Goal: Complete application form

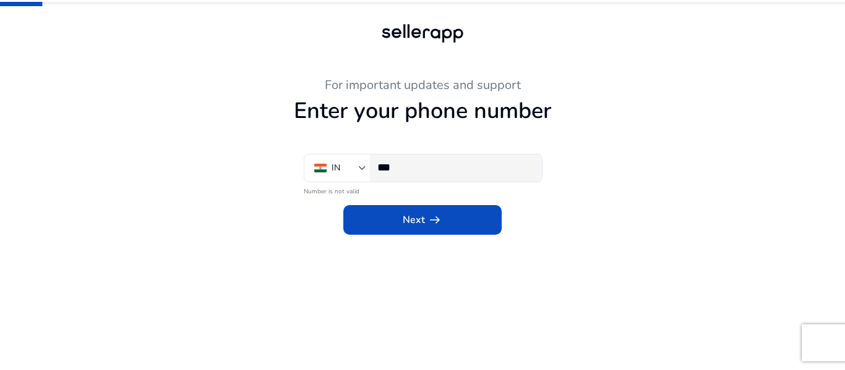
click at [492, 168] on input "***" at bounding box center [454, 168] width 155 height 14
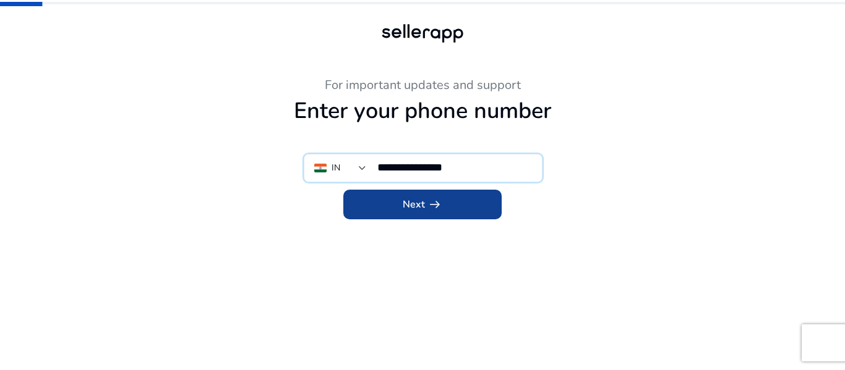
type input "**********"
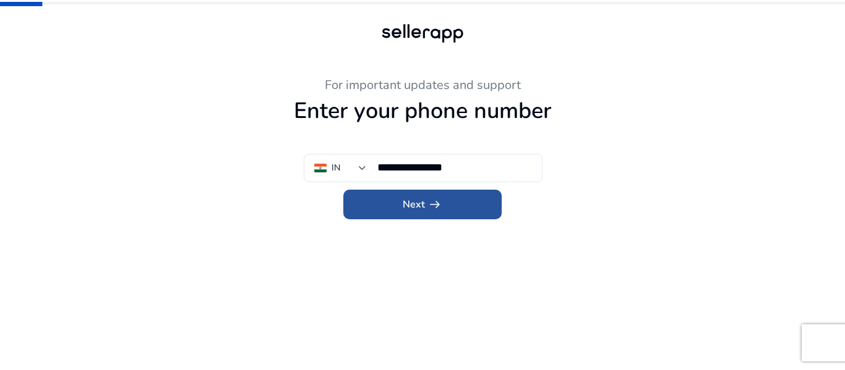
click at [462, 214] on span at bounding box center [422, 205] width 158 height 30
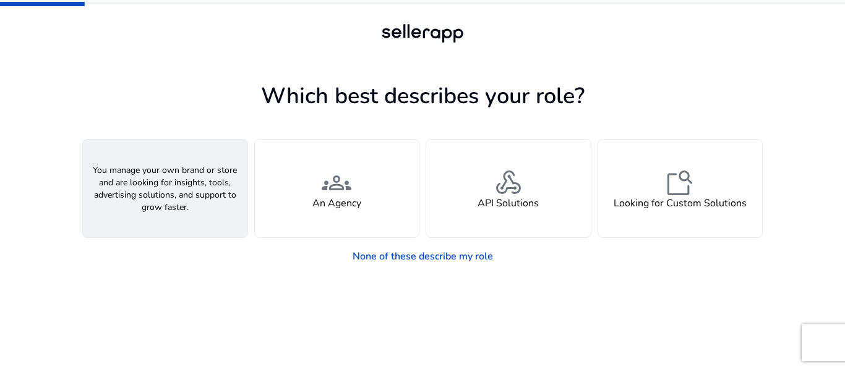
click at [163, 188] on span "person" at bounding box center [165, 183] width 30 height 30
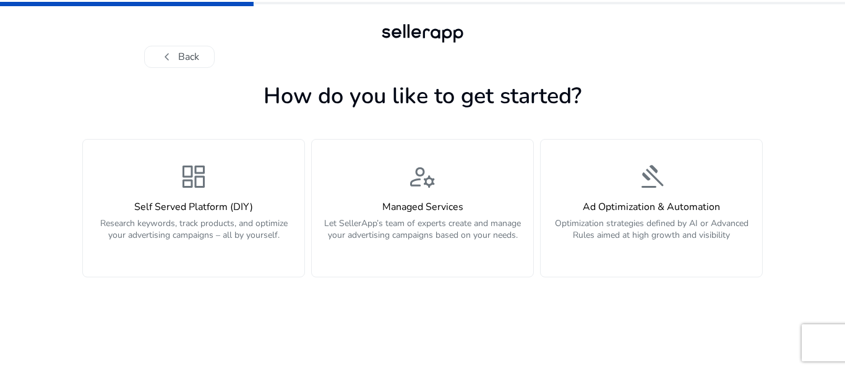
click at [844, 137] on div "chevron_left Back How do you like to get started? dashboard Self Served Platfor…" at bounding box center [422, 185] width 845 height 370
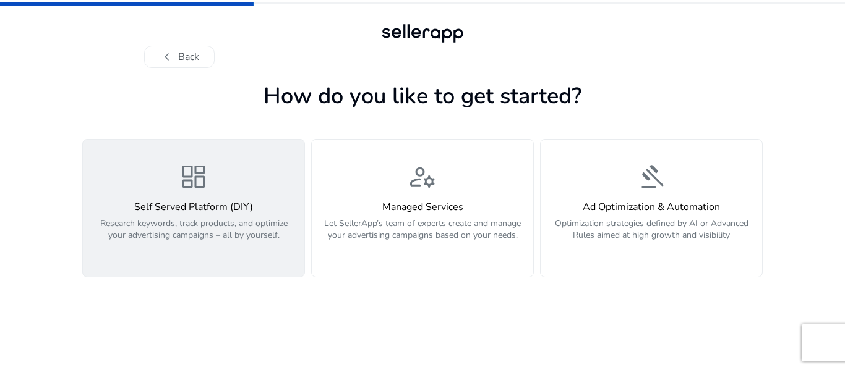
click at [235, 204] on h4 "Self Served Platform (DIY)" at bounding box center [193, 208] width 207 height 12
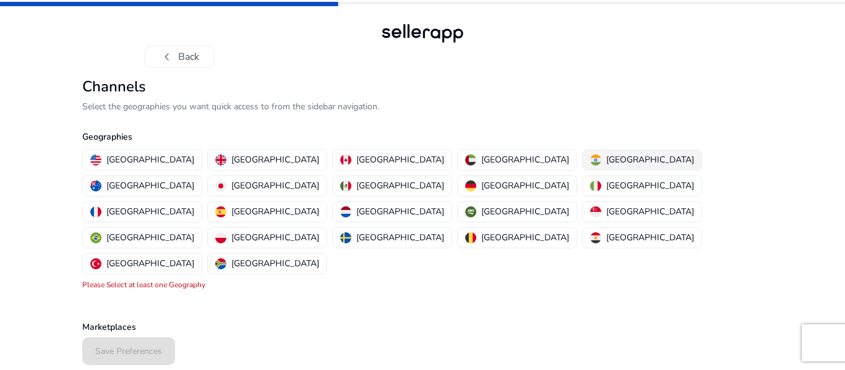
click at [606, 163] on p "[GEOGRAPHIC_DATA]" at bounding box center [650, 159] width 88 height 13
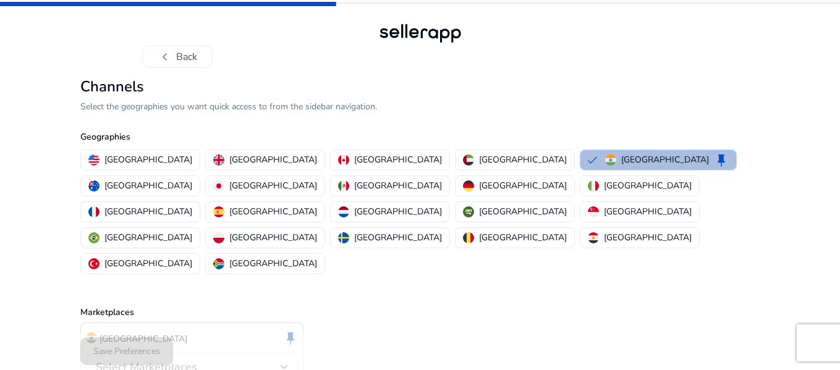
click at [267, 361] on div "Select Marketplaces" at bounding box center [188, 368] width 185 height 14
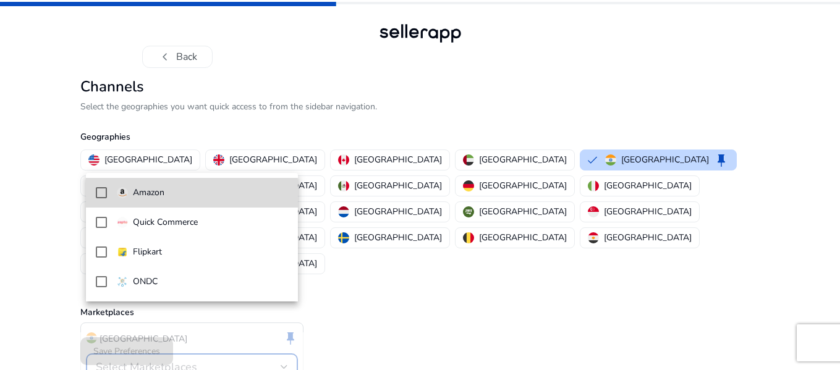
click at [102, 195] on mat-pseudo-checkbox at bounding box center [101, 192] width 11 height 11
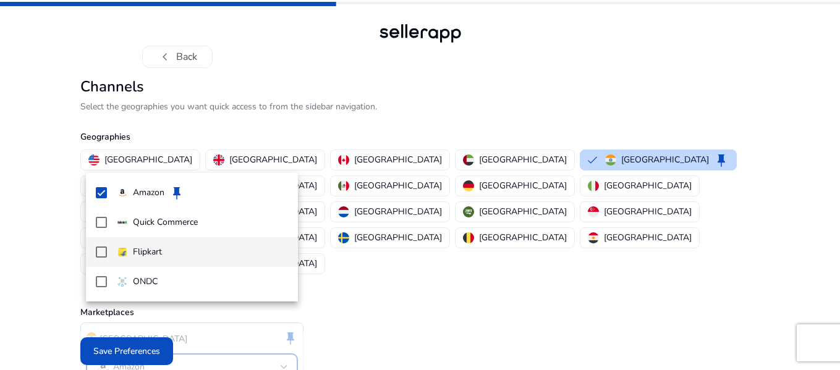
click at [99, 256] on mat-pseudo-checkbox at bounding box center [101, 252] width 11 height 11
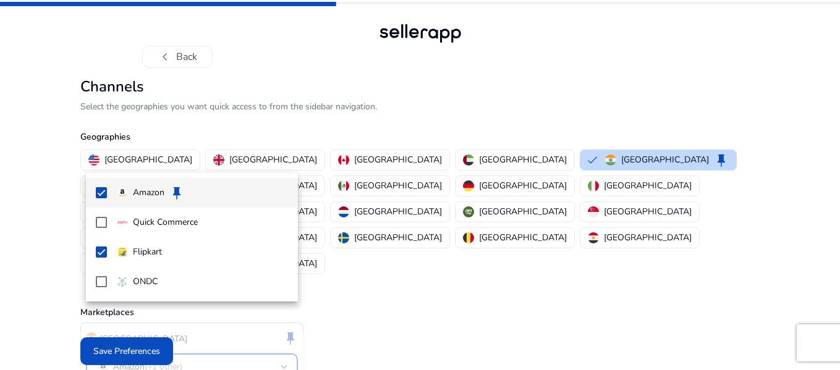
click at [99, 200] on mat-option "Amazon keep" at bounding box center [192, 193] width 212 height 30
click at [99, 200] on mat-option "Amazon" at bounding box center [192, 193] width 212 height 30
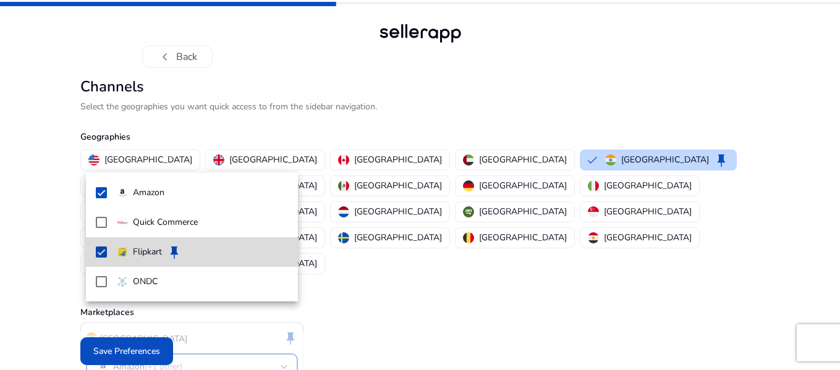
click at [99, 258] on mat-pseudo-checkbox at bounding box center [101, 252] width 11 height 11
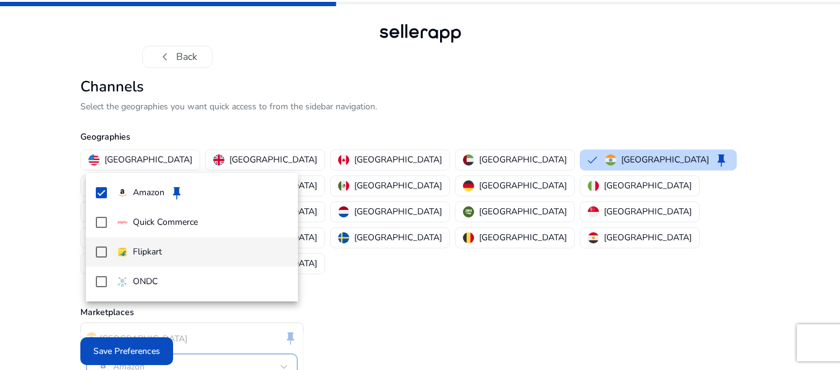
click at [99, 258] on mat-pseudo-checkbox at bounding box center [101, 252] width 11 height 11
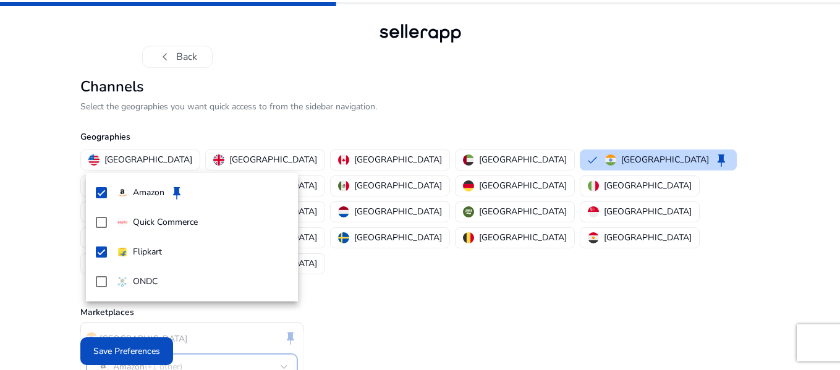
click at [134, 353] on div at bounding box center [420, 185] width 840 height 370
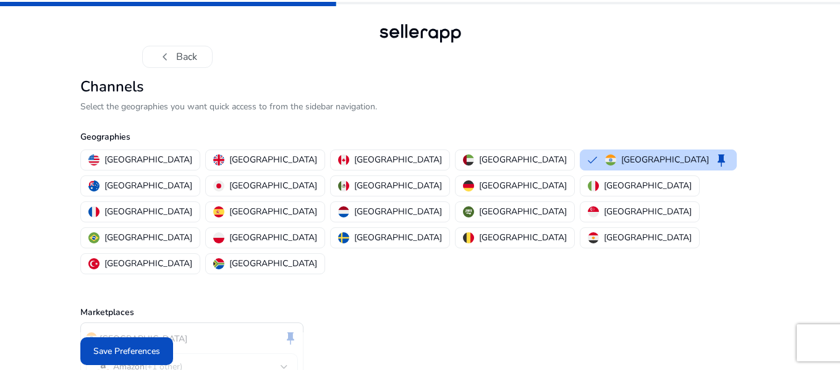
click at [134, 353] on span "Save Preferences" at bounding box center [126, 351] width 67 height 13
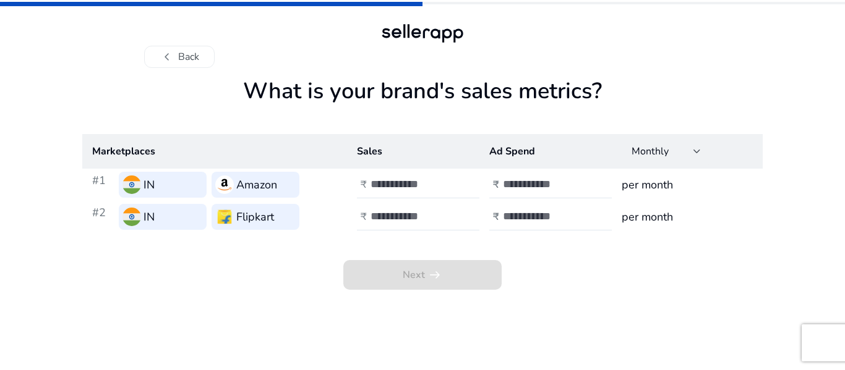
click at [844, 114] on div "chevron_left Back What is your brand's sales metrics? Marketplaces Sales Ad Spe…" at bounding box center [422, 185] width 845 height 370
